Goal: Transaction & Acquisition: Subscribe to service/newsletter

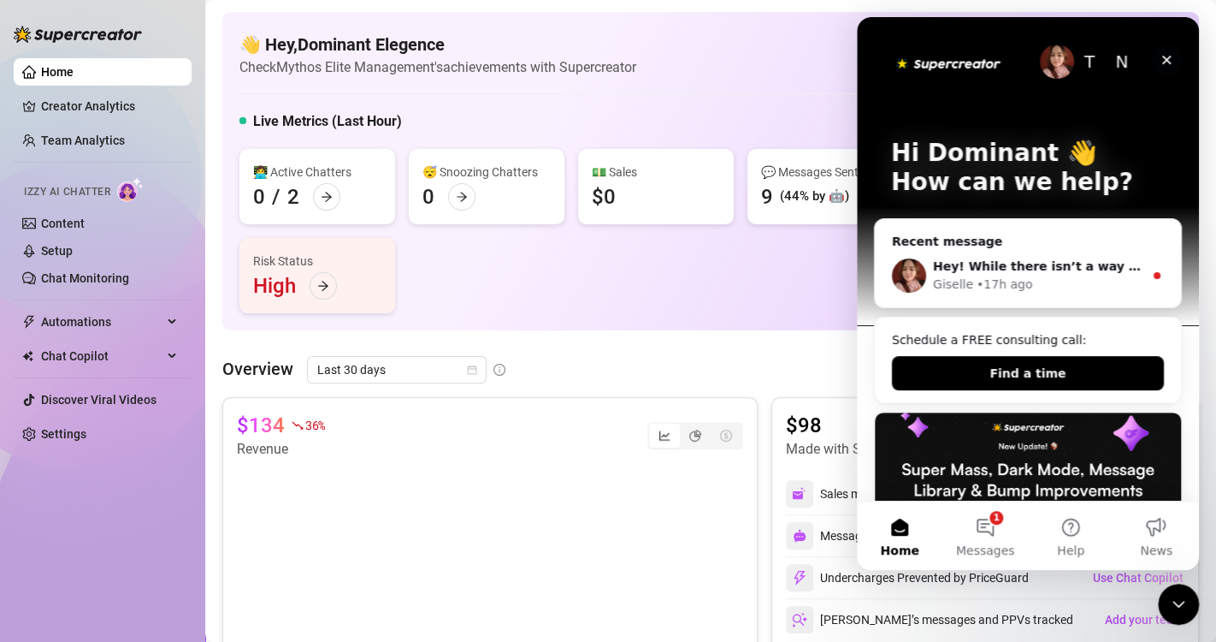
click at [1163, 58] on icon "Close" at bounding box center [1167, 60] width 14 height 14
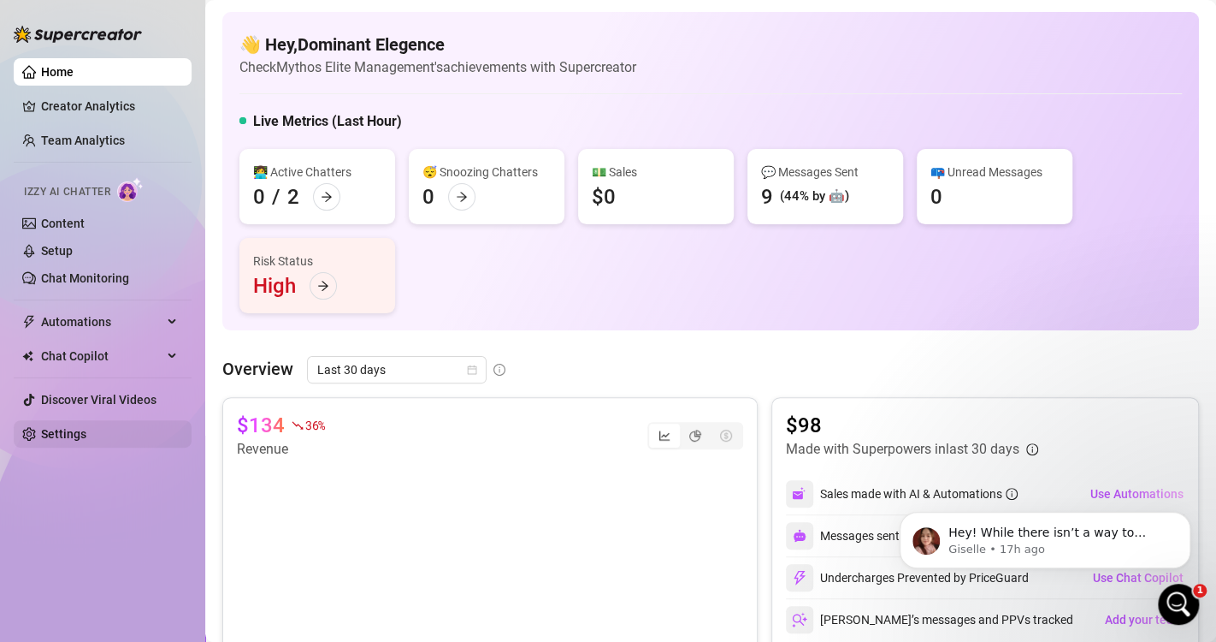
click at [50, 428] on link "Settings" at bounding box center [63, 434] width 45 height 14
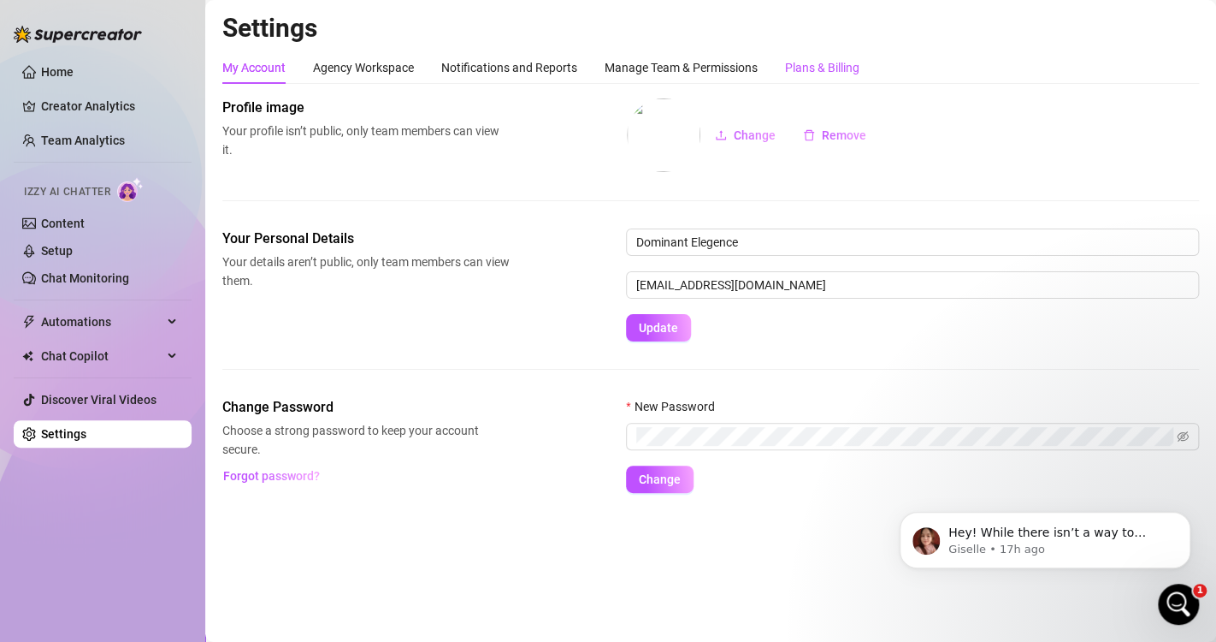
click at [827, 69] on div "Plans & Billing" at bounding box center [822, 67] width 74 height 19
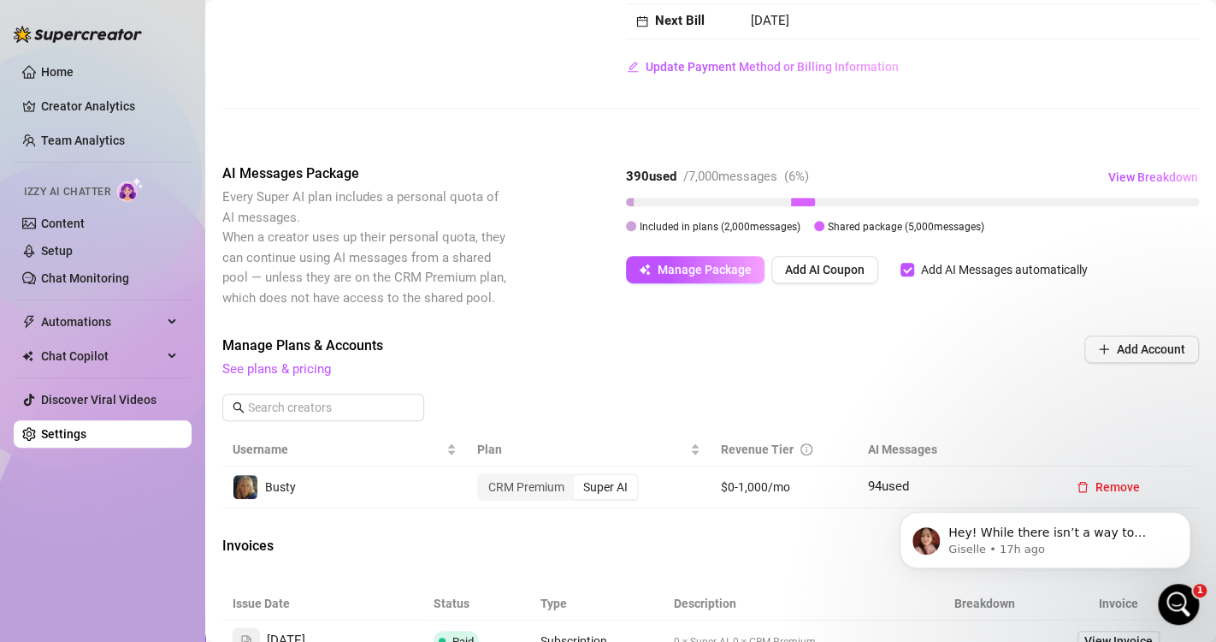
scroll to position [259, 0]
drag, startPoint x: 797, startPoint y: 198, endPoint x: 697, endPoint y: 214, distance: 101.3
click at [694, 189] on div "390 used / 7,000 messages ( 6 %) View Breakdown Included in plans ( 2,000 messa…" at bounding box center [912, 198] width 573 height 72
click at [697, 276] on button "Manage Package" at bounding box center [695, 267] width 139 height 27
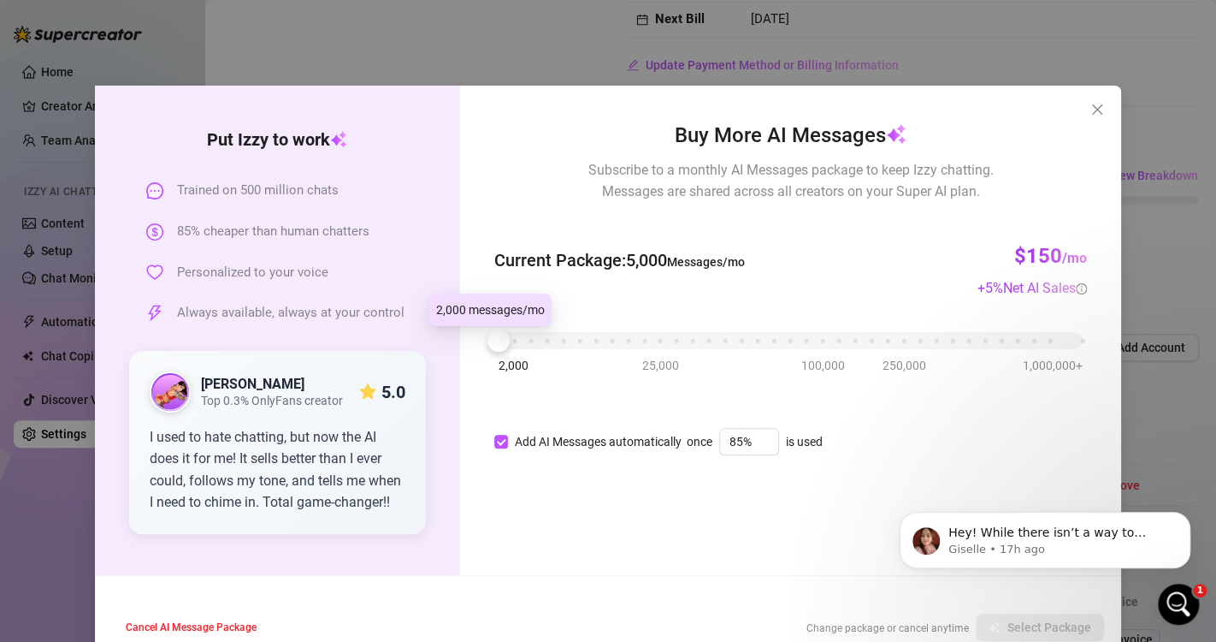
drag, startPoint x: 491, startPoint y: 340, endPoint x: 464, endPoint y: 337, distance: 27.5
click at [464, 337] on div "Buy More AI Messages Subscribe to a monthly AI Messages package to keep Izzy ch…" at bounding box center [790, 330] width 661 height 489
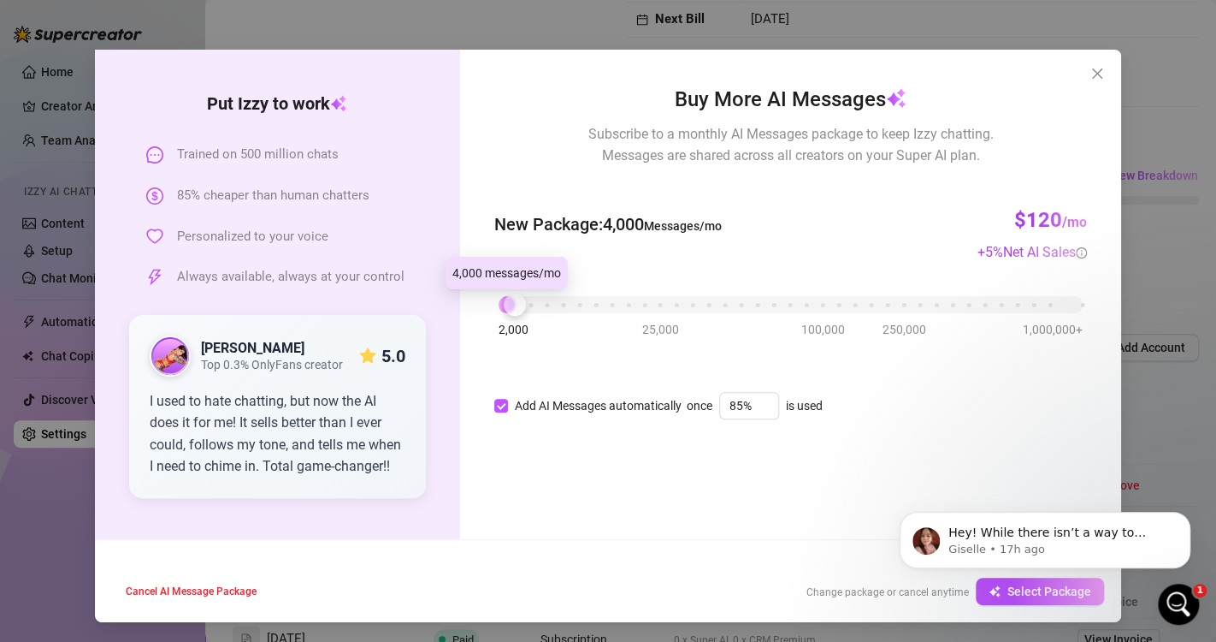
drag, startPoint x: 494, startPoint y: 312, endPoint x: 508, endPoint y: 311, distance: 14.6
click at [508, 311] on div at bounding box center [515, 304] width 22 height 22
drag, startPoint x: 505, startPoint y: 307, endPoint x: 492, endPoint y: 308, distance: 12.9
click at [492, 308] on div at bounding box center [499, 304] width 22 height 22
drag, startPoint x: 502, startPoint y: 302, endPoint x: 490, endPoint y: 302, distance: 12.0
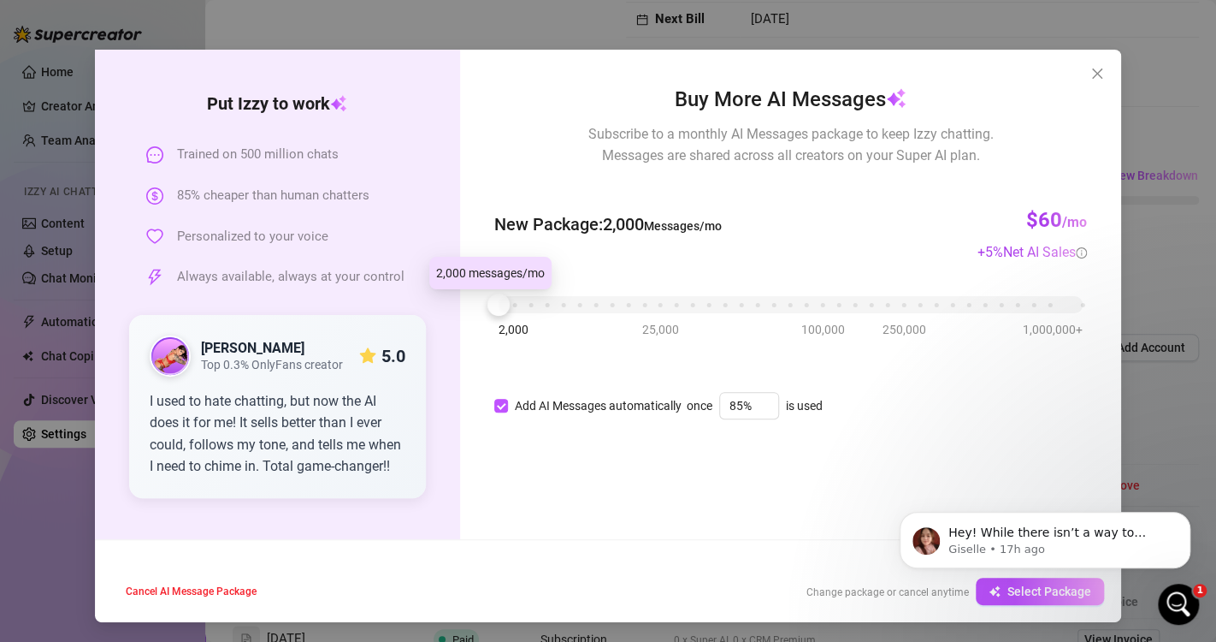
click at [490, 302] on div at bounding box center [499, 304] width 22 height 22
click at [1092, 75] on icon "close" at bounding box center [1097, 73] width 10 height 10
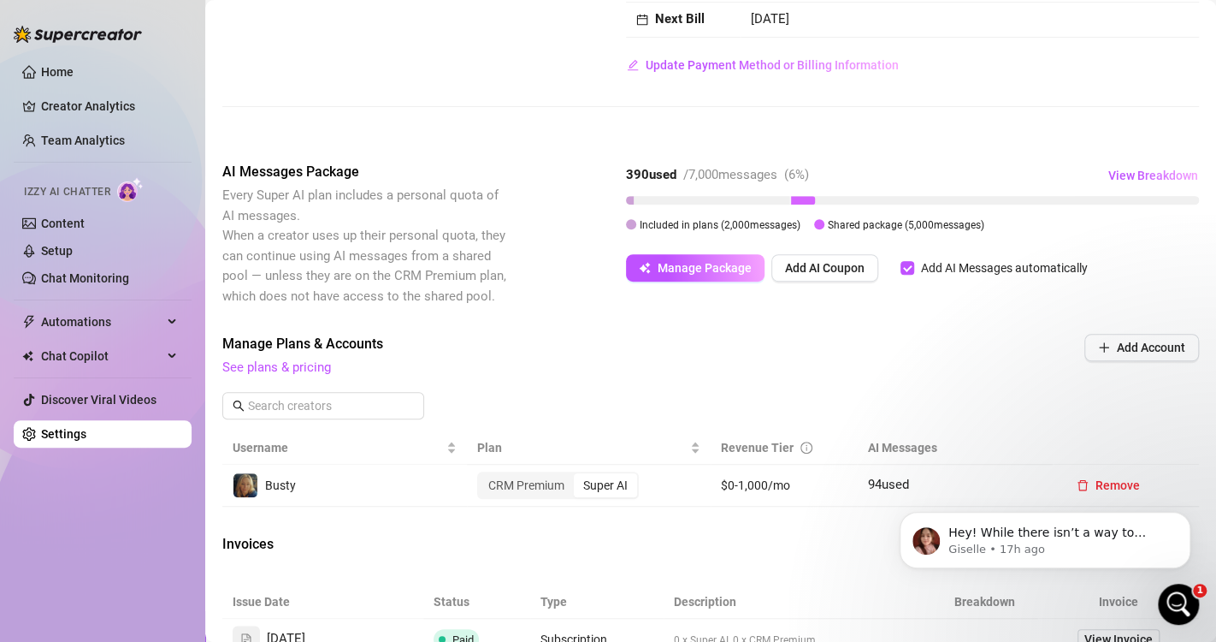
scroll to position [0, 0]
click at [703, 270] on span "Manage Package" at bounding box center [705, 268] width 94 height 14
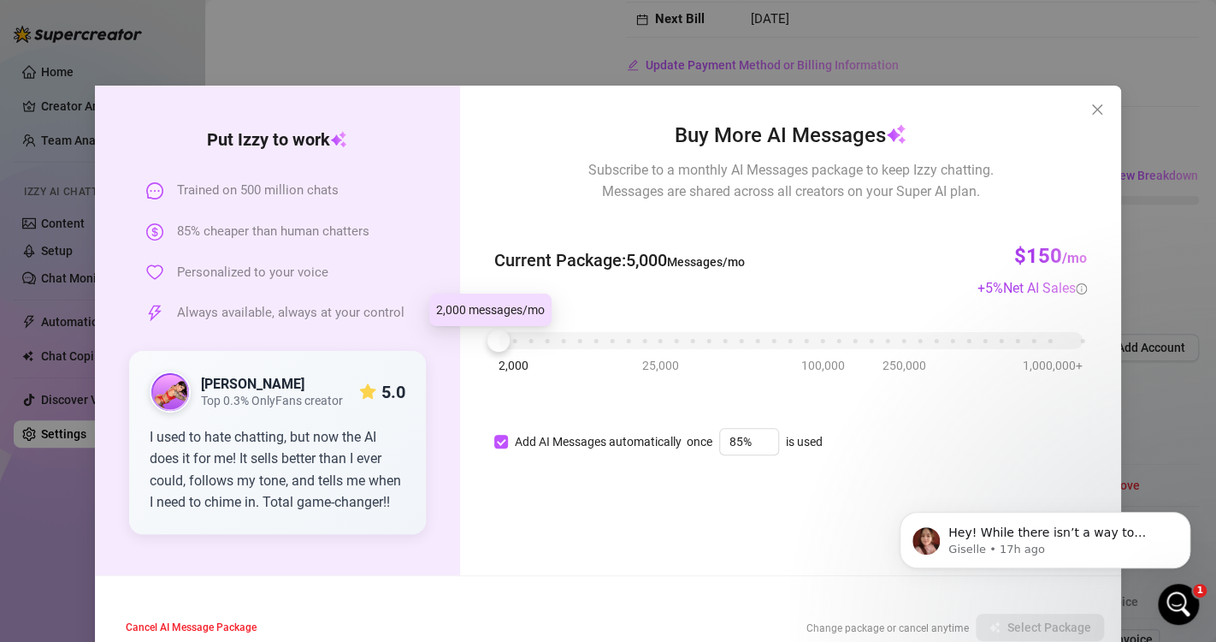
drag, startPoint x: 483, startPoint y: 342, endPoint x: 461, endPoint y: 342, distance: 22.2
click at [461, 342] on div "Buy More AI Messages Subscribe to a monthly AI Messages package to keep Izzy ch…" at bounding box center [790, 330] width 661 height 489
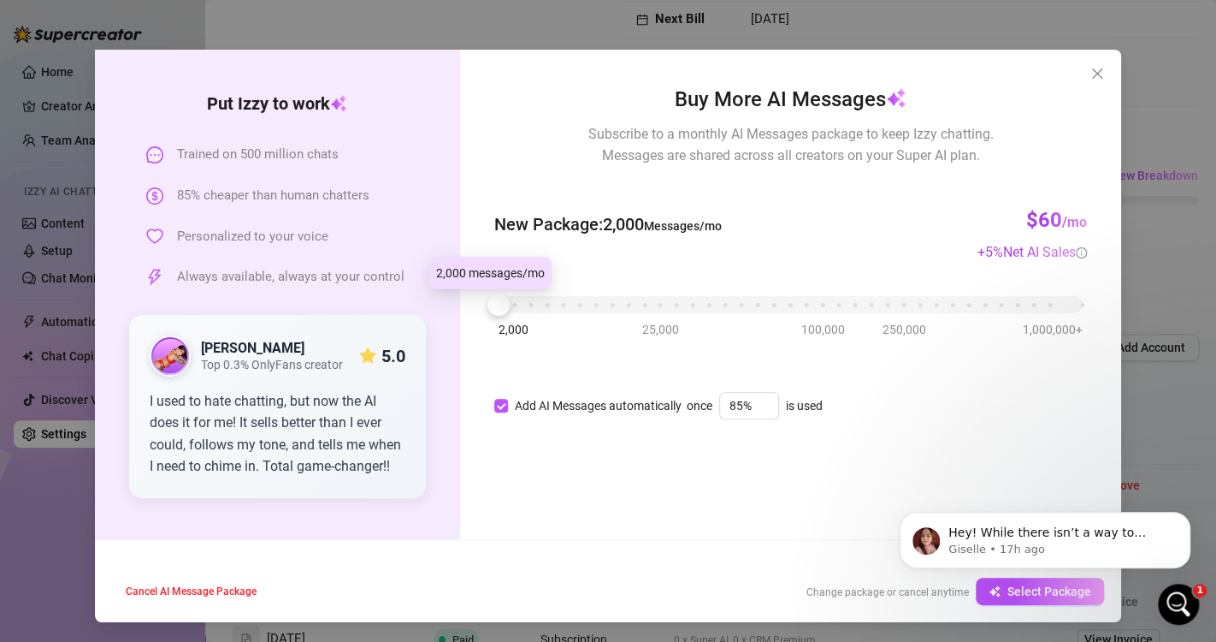
drag, startPoint x: 488, startPoint y: 305, endPoint x: 466, endPoint y: 304, distance: 21.5
click at [466, 304] on div "Buy More AI Messages Subscribe to a monthly AI Messages package to keep Izzy ch…" at bounding box center [790, 294] width 661 height 489
click at [1008, 597] on span "Select Package" at bounding box center [1050, 591] width 84 height 14
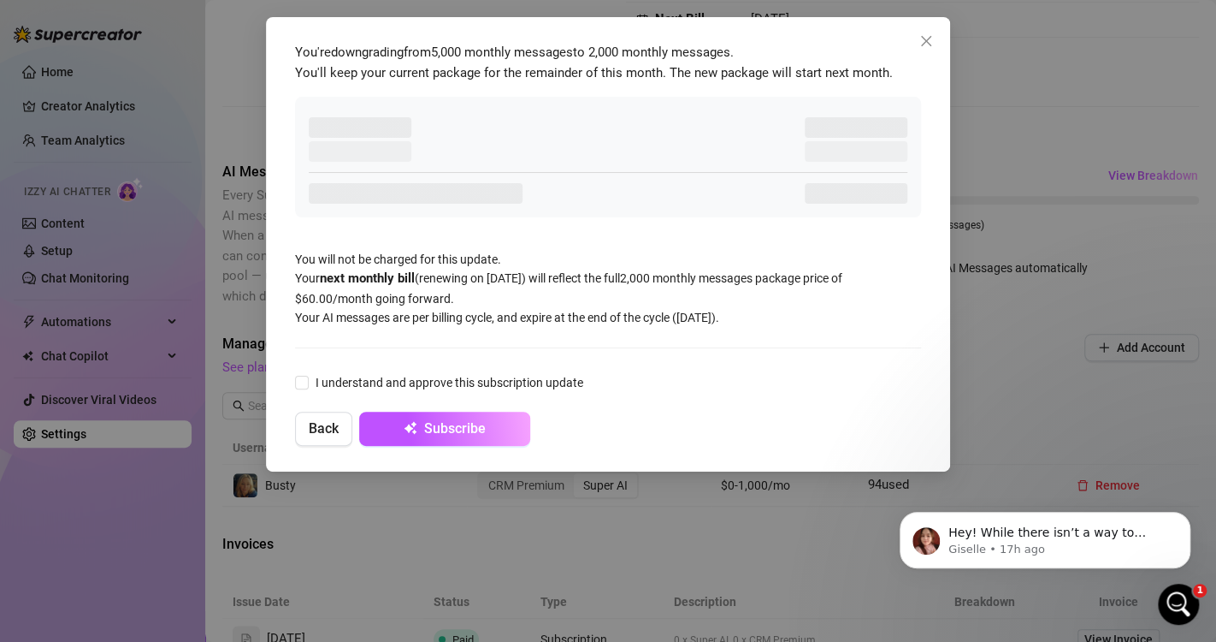
scroll to position [0, 0]
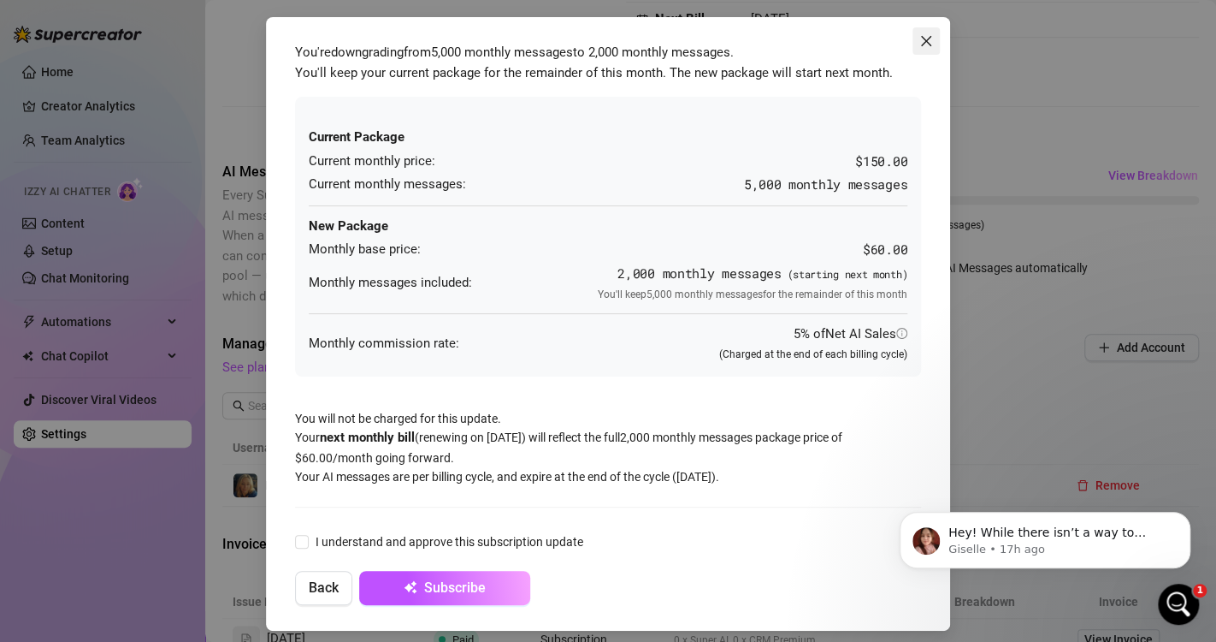
click at [920, 36] on icon "close" at bounding box center [927, 41] width 14 height 14
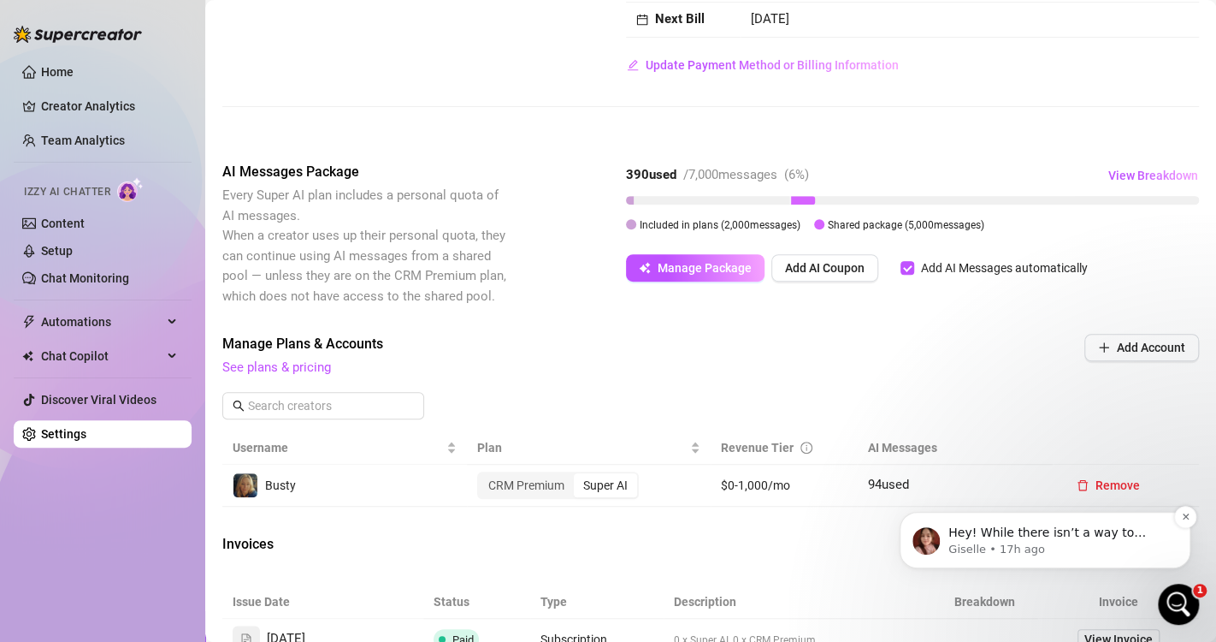
click at [1036, 535] on p "Hey! While there isn’t a way to temporarily disable the account for 30 days, yo…" at bounding box center [1059, 532] width 221 height 17
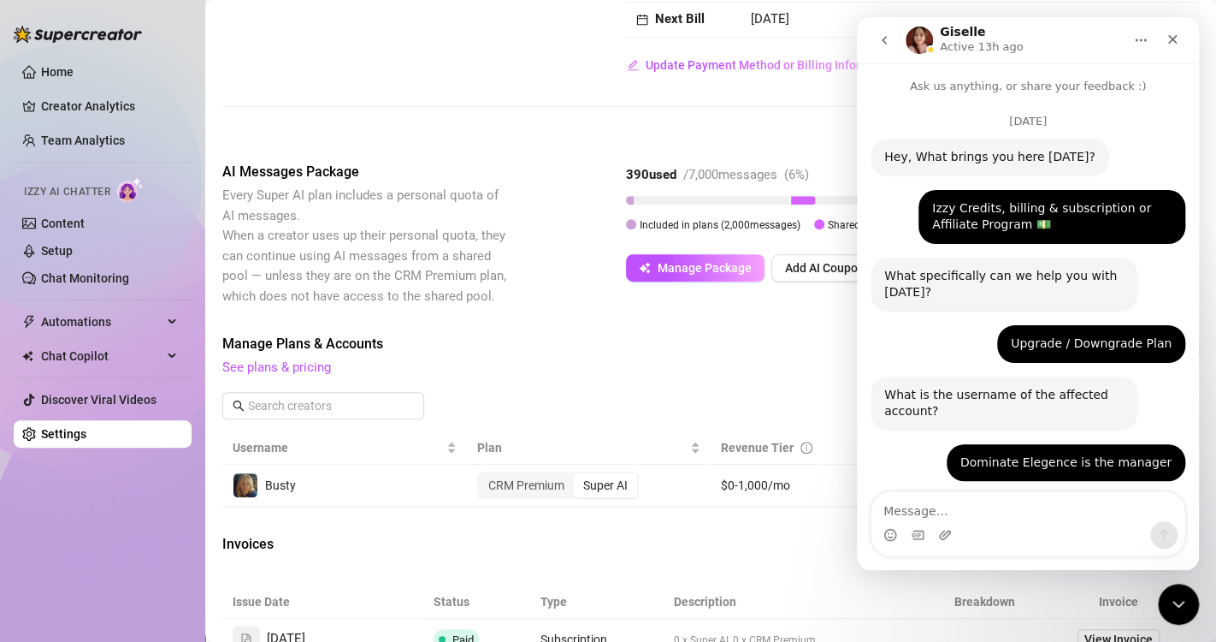
scroll to position [877, 0]
